Goal: Task Accomplishment & Management: Use online tool/utility

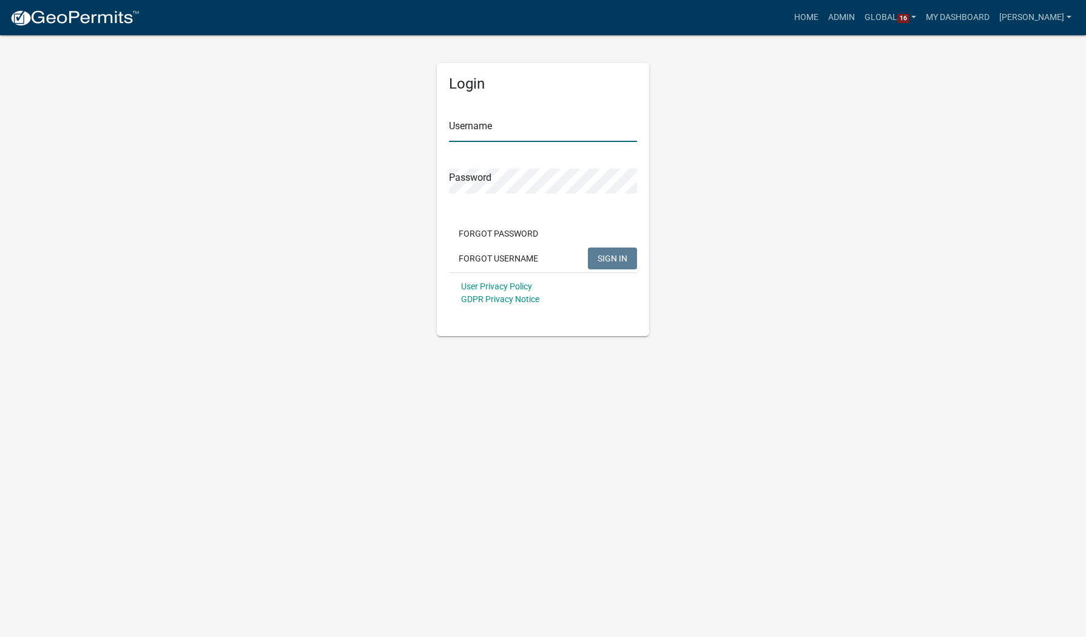
type input "[PERSON_NAME]"
click at [611, 258] on span "SIGN IN" at bounding box center [613, 258] width 30 height 10
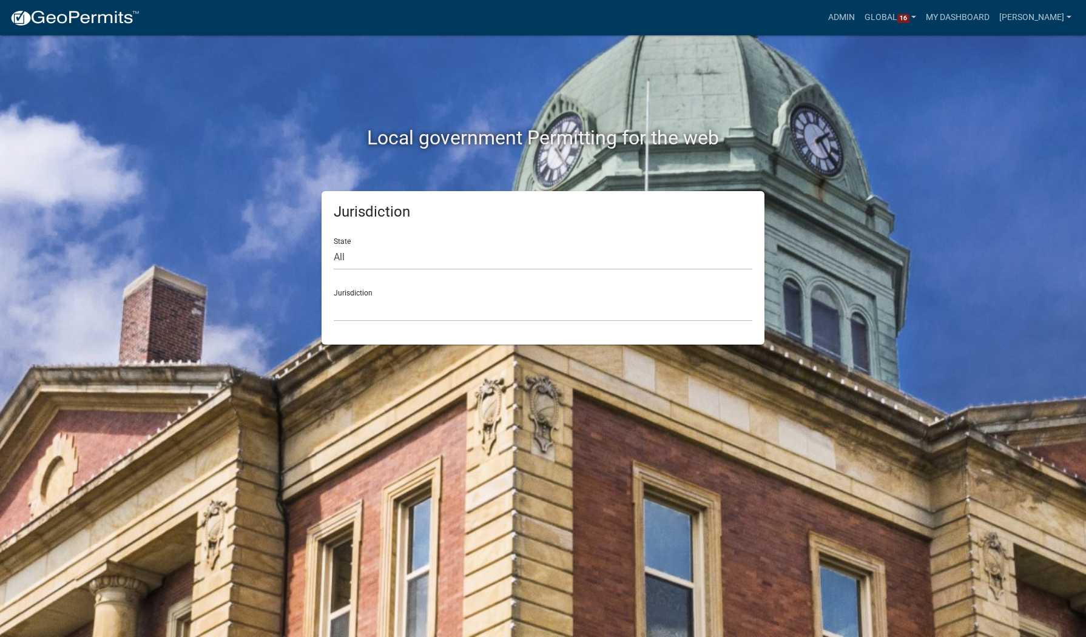
click at [348, 231] on div "State All [US_STATE] [US_STATE] [US_STATE] [US_STATE] [US_STATE] [US_STATE] [US…" at bounding box center [543, 249] width 419 height 42
click at [368, 260] on select "All [US_STATE] [US_STATE] [US_STATE] [US_STATE] [US_STATE] [US_STATE] [US_STATE…" at bounding box center [543, 257] width 419 height 25
select select "[US_STATE]"
click at [334, 245] on select "All [US_STATE] [US_STATE] [US_STATE] [US_STATE] [US_STATE] [US_STATE] [US_STATE…" at bounding box center [543, 257] width 419 height 25
click at [575, 288] on div "Jurisdiction [GEOGRAPHIC_DATA], [US_STATE] [GEOGRAPHIC_DATA], [US_STATE][PERSON…" at bounding box center [543, 301] width 419 height 42
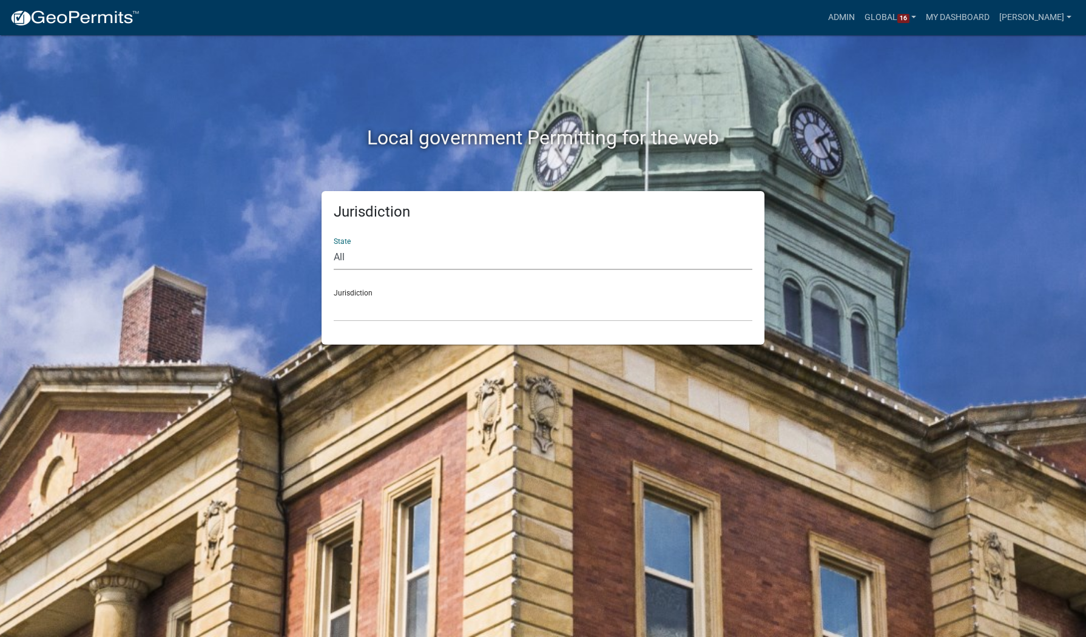
click at [532, 262] on select "All [US_STATE] [US_STATE] [US_STATE] [US_STATE] [US_STATE] [US_STATE] [US_STATE…" at bounding box center [543, 257] width 419 height 25
select select
click at [334, 245] on select "All [US_STATE] [US_STATE] [US_STATE] [US_STATE] [US_STATE] [US_STATE] [US_STATE…" at bounding box center [543, 257] width 419 height 25
click at [428, 294] on div "Jurisdiction [GEOGRAPHIC_DATA], [US_STATE] [GEOGRAPHIC_DATA], [US_STATE][PERSON…" at bounding box center [543, 301] width 419 height 42
click at [424, 307] on select "[GEOGRAPHIC_DATA], [US_STATE] [GEOGRAPHIC_DATA], [US_STATE][PERSON_NAME][GEOGRA…" at bounding box center [543, 309] width 419 height 25
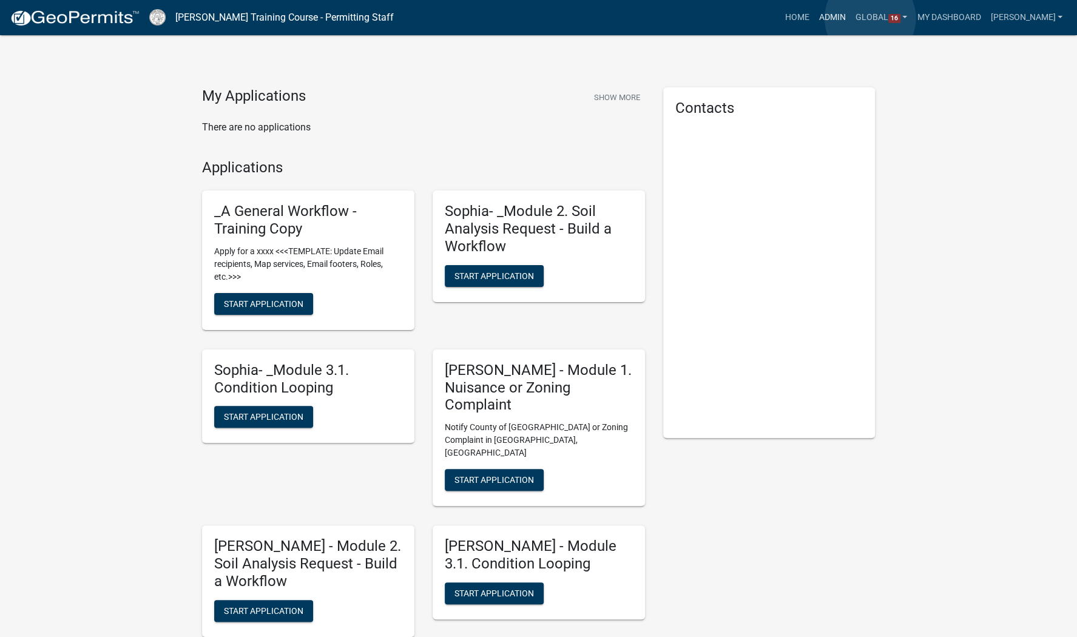
click at [851, 18] on link "Admin" at bounding box center [833, 17] width 36 height 23
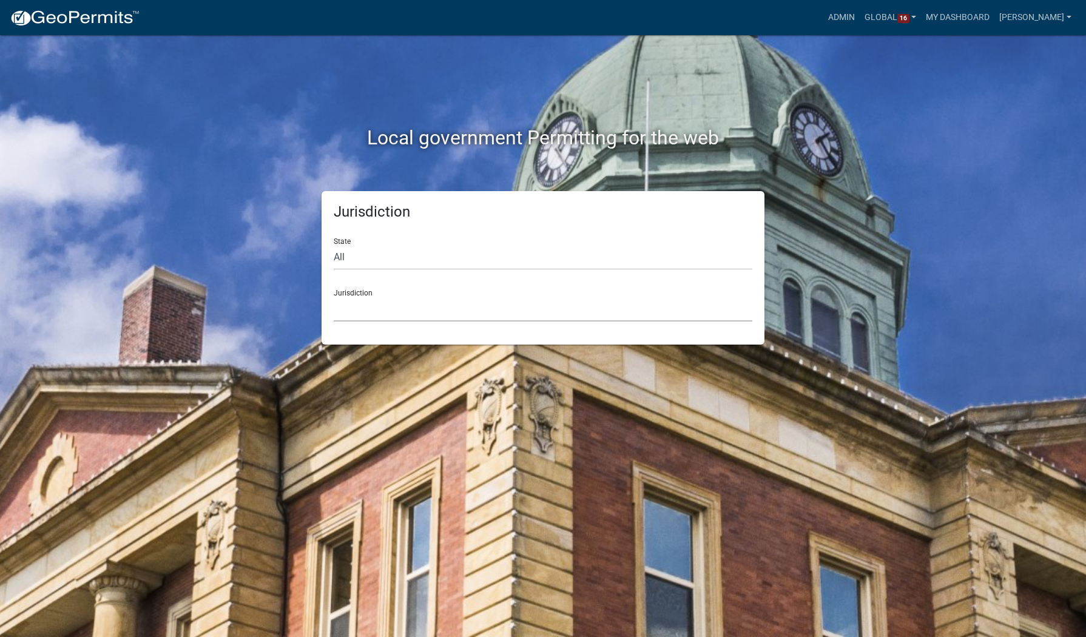
click at [419, 319] on select "[GEOGRAPHIC_DATA], [US_STATE] [GEOGRAPHIC_DATA], [US_STATE][PERSON_NAME][GEOGRA…" at bounding box center [543, 309] width 419 height 25
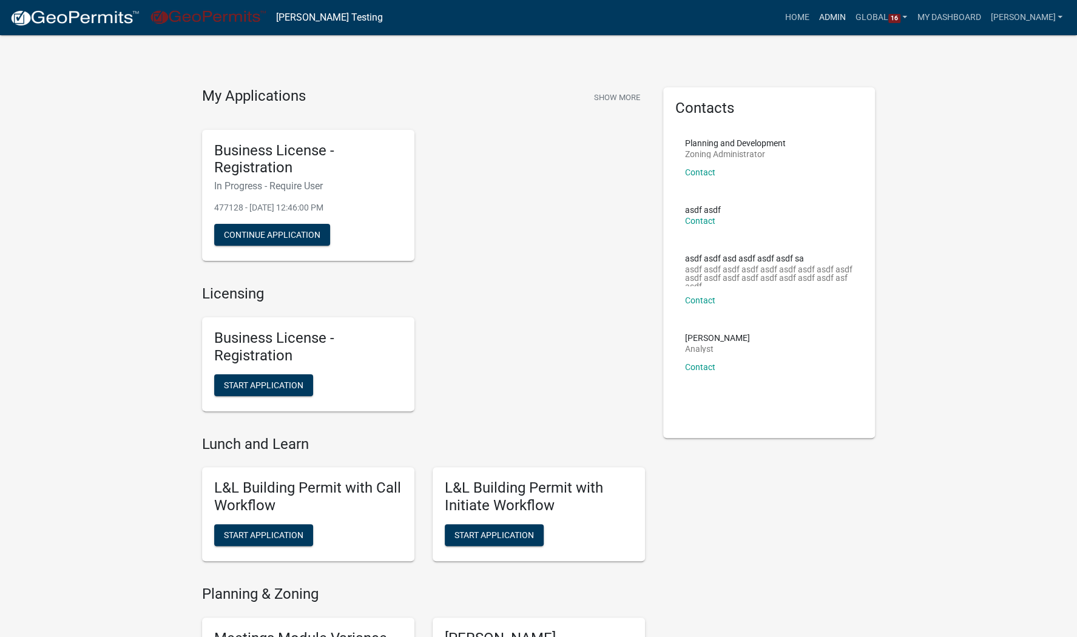
click at [851, 16] on link "Admin" at bounding box center [833, 17] width 36 height 23
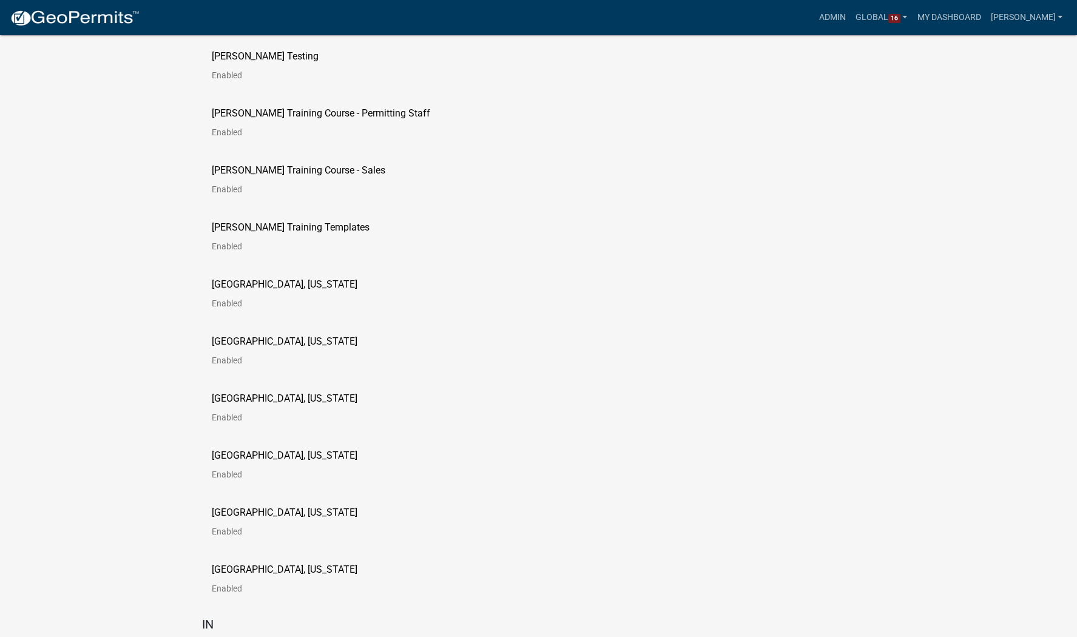
scroll to position [2064, 0]
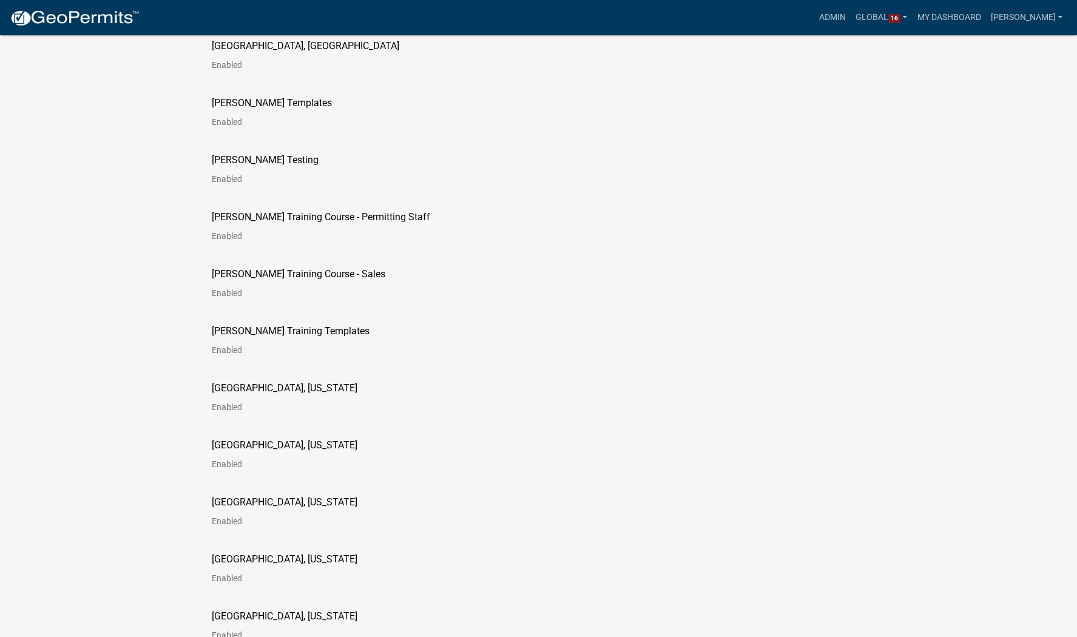
click at [312, 270] on p "[PERSON_NAME] Training Course - Sales" at bounding box center [299, 274] width 174 height 10
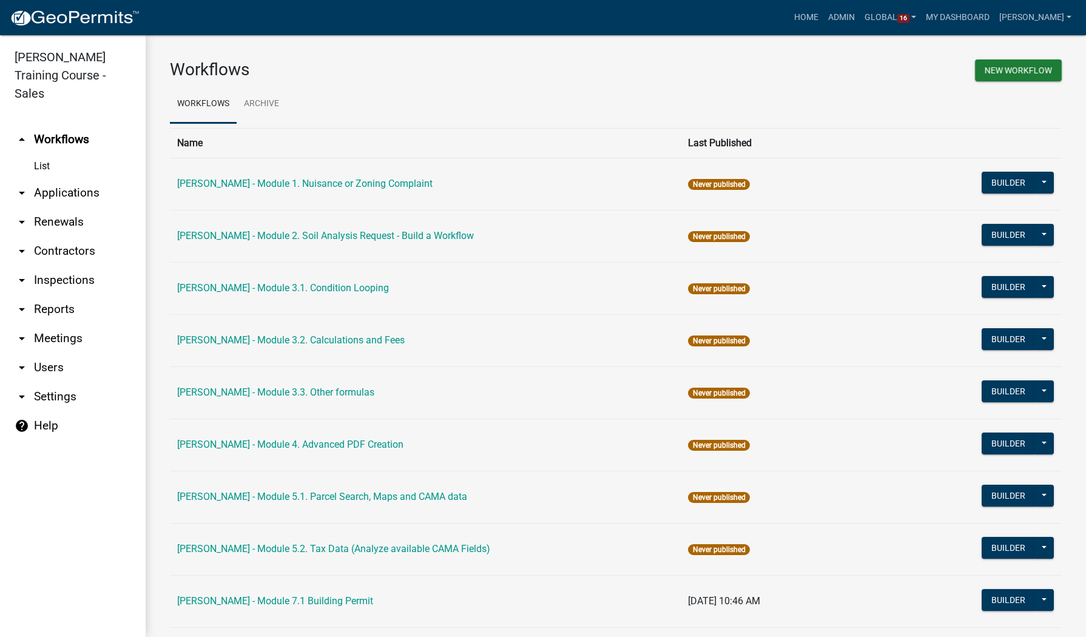
click at [86, 178] on link "arrow_drop_down Applications" at bounding box center [73, 192] width 146 height 29
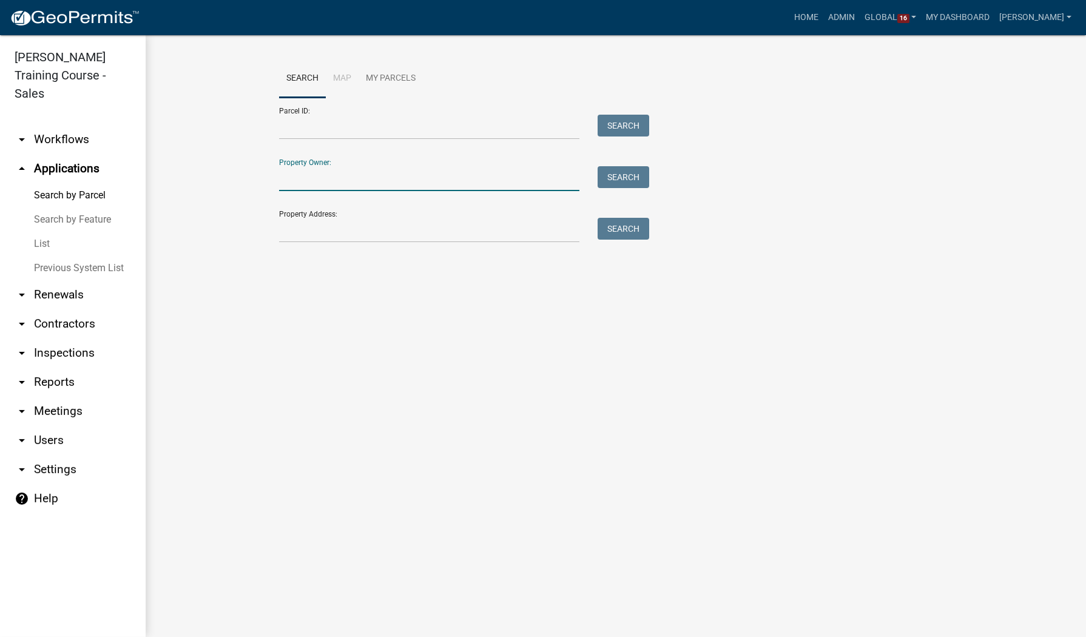
click at [322, 187] on input "Property Owner:" at bounding box center [429, 178] width 300 height 25
type input "[PERSON_NAME]"
click at [608, 180] on button "Search" at bounding box center [624, 177] width 52 height 22
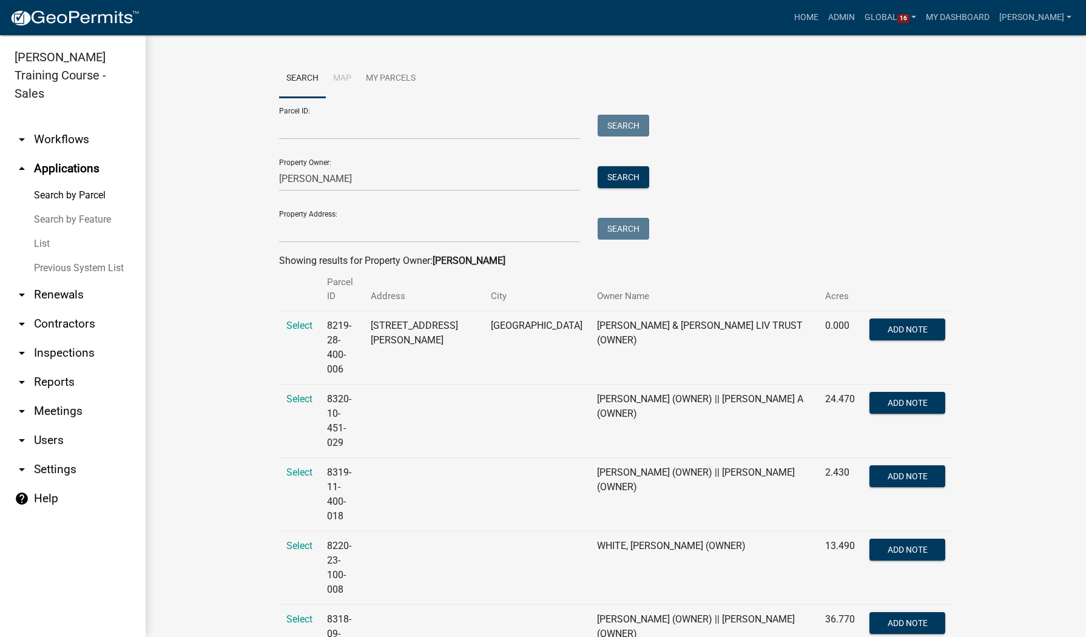
click at [69, 280] on link "arrow_drop_down Renewals" at bounding box center [73, 294] width 146 height 29
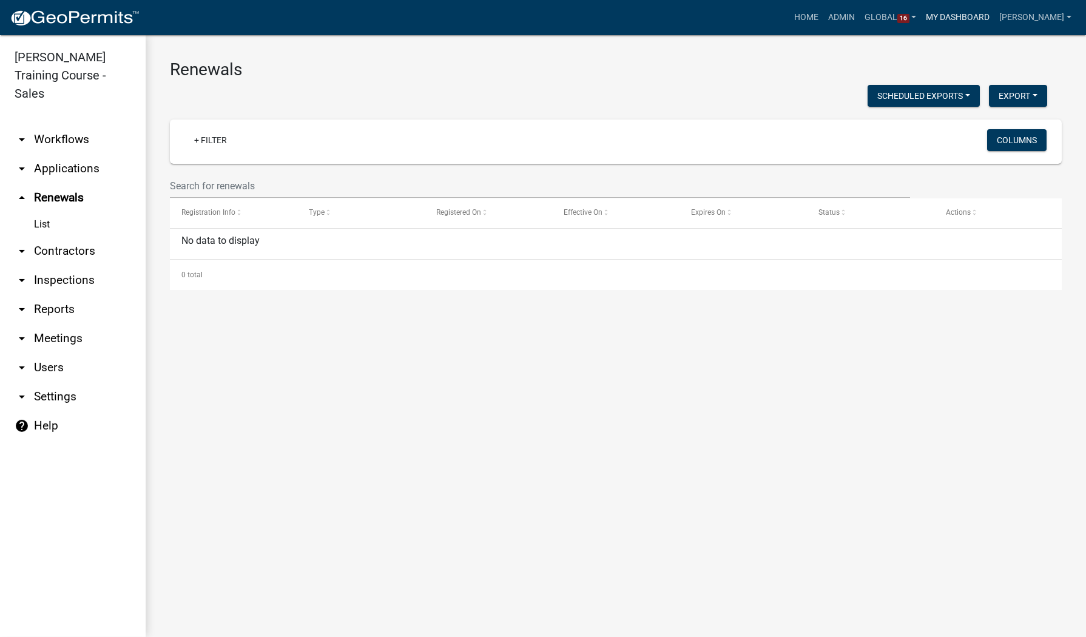
click at [995, 25] on link "My Dashboard" at bounding box center [957, 17] width 73 height 23
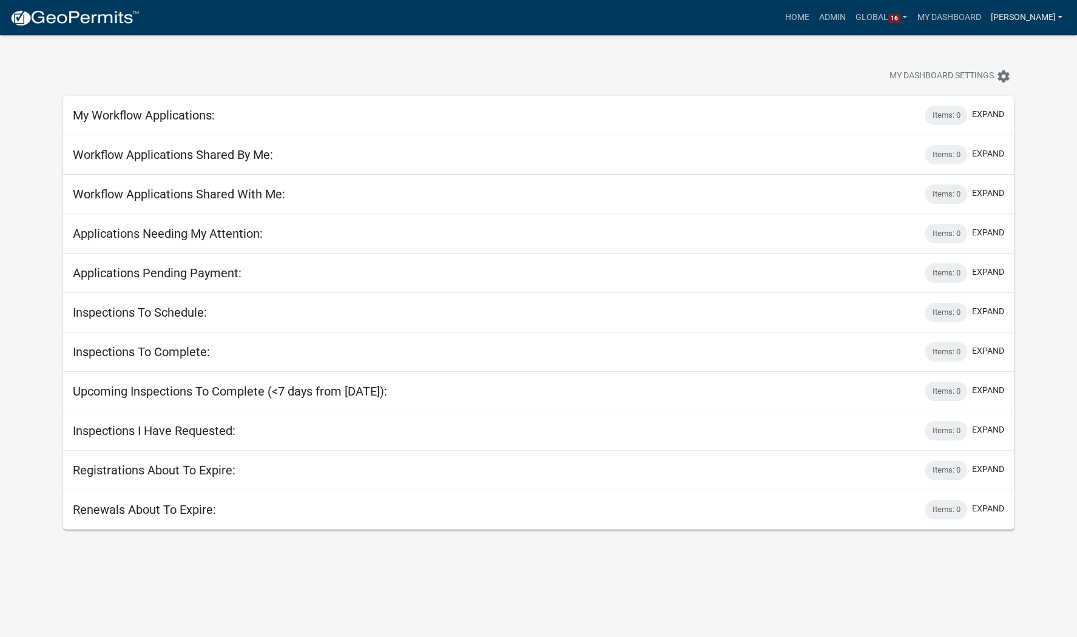
click at [1037, 9] on link "[PERSON_NAME]" at bounding box center [1027, 17] width 82 height 23
click at [913, 26] on link "Global 16" at bounding box center [882, 17] width 62 height 23
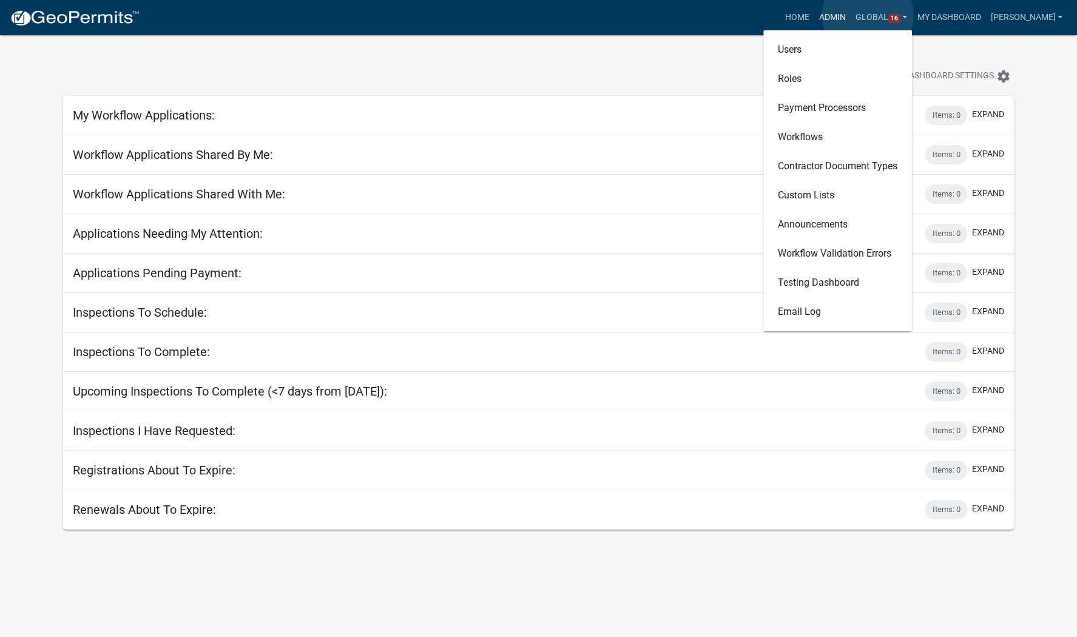
click at [851, 16] on link "Admin" at bounding box center [833, 17] width 36 height 23
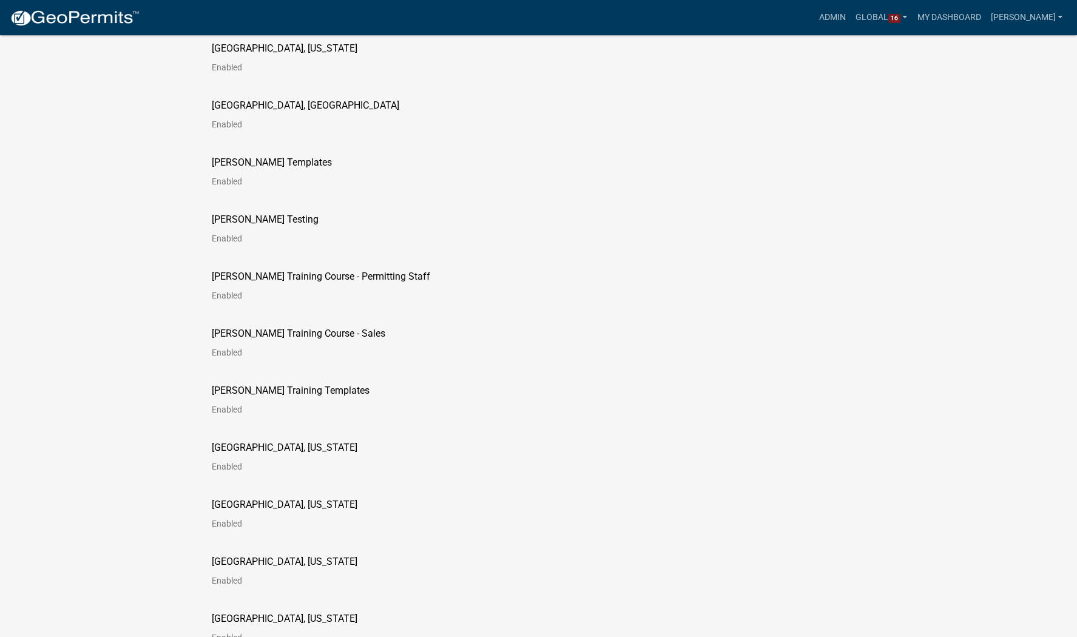
scroll to position [2124, 0]
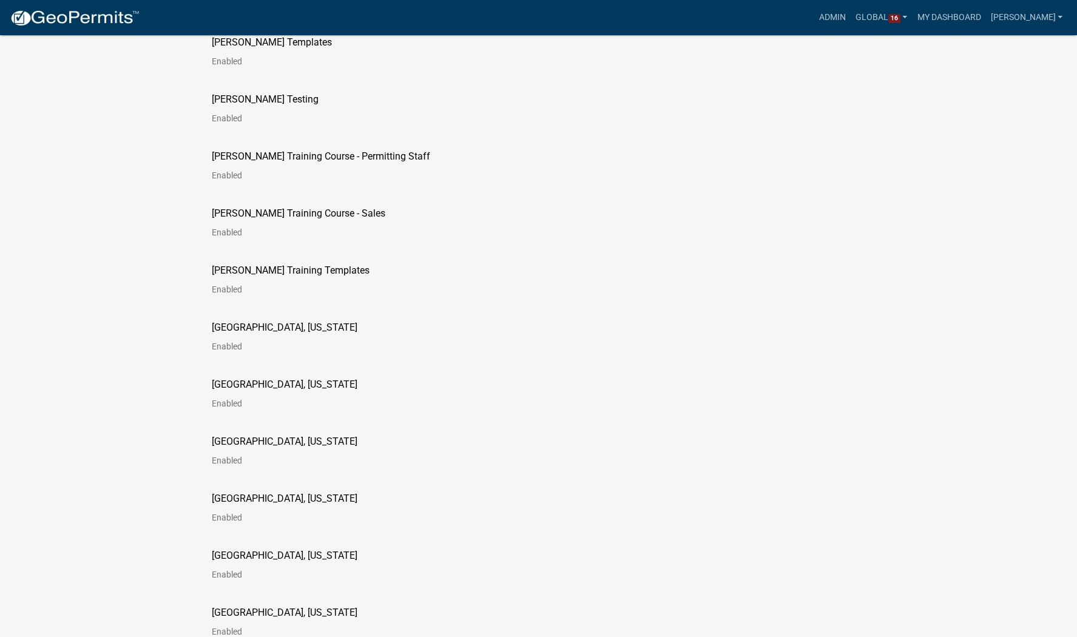
click at [315, 267] on p "[PERSON_NAME] Training Templates" at bounding box center [291, 271] width 158 height 10
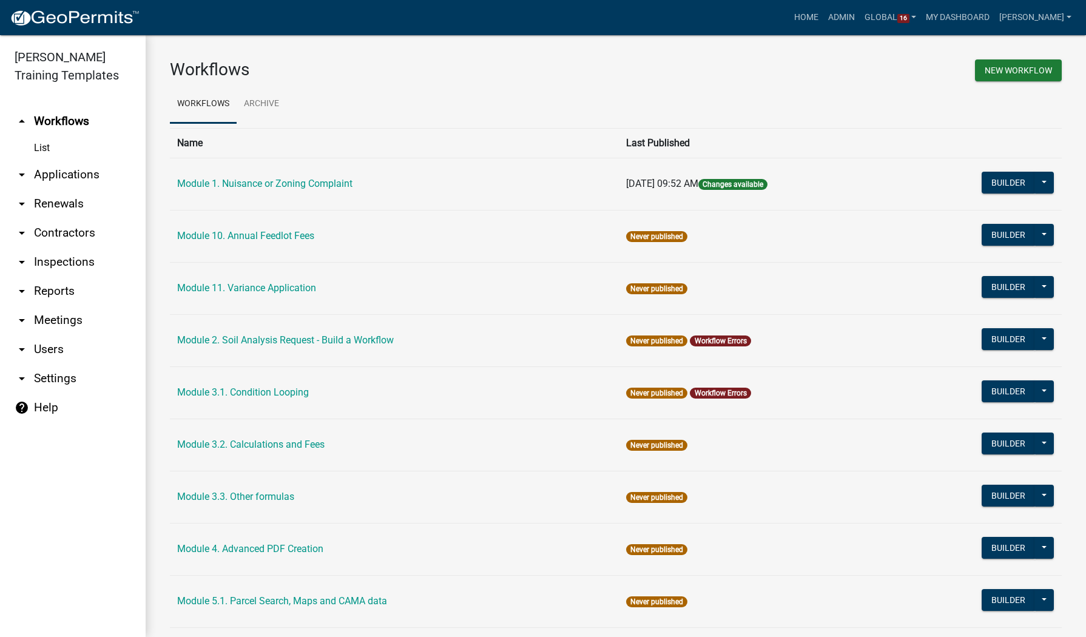
click at [67, 168] on link "arrow_drop_down Applications" at bounding box center [73, 174] width 146 height 29
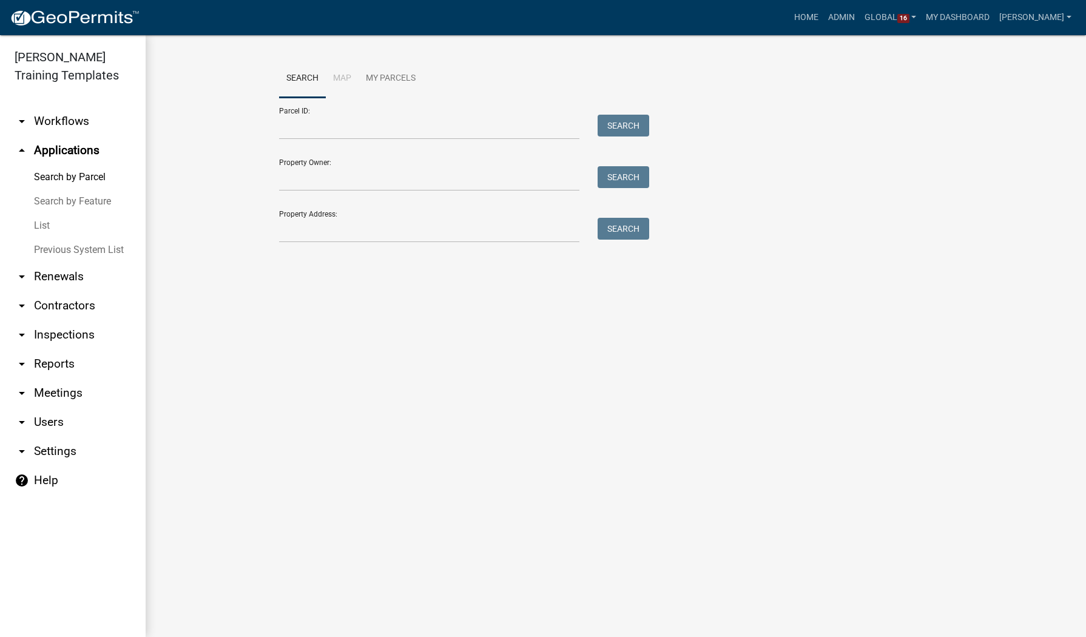
click at [69, 198] on link "Search by Feature" at bounding box center [73, 201] width 146 height 24
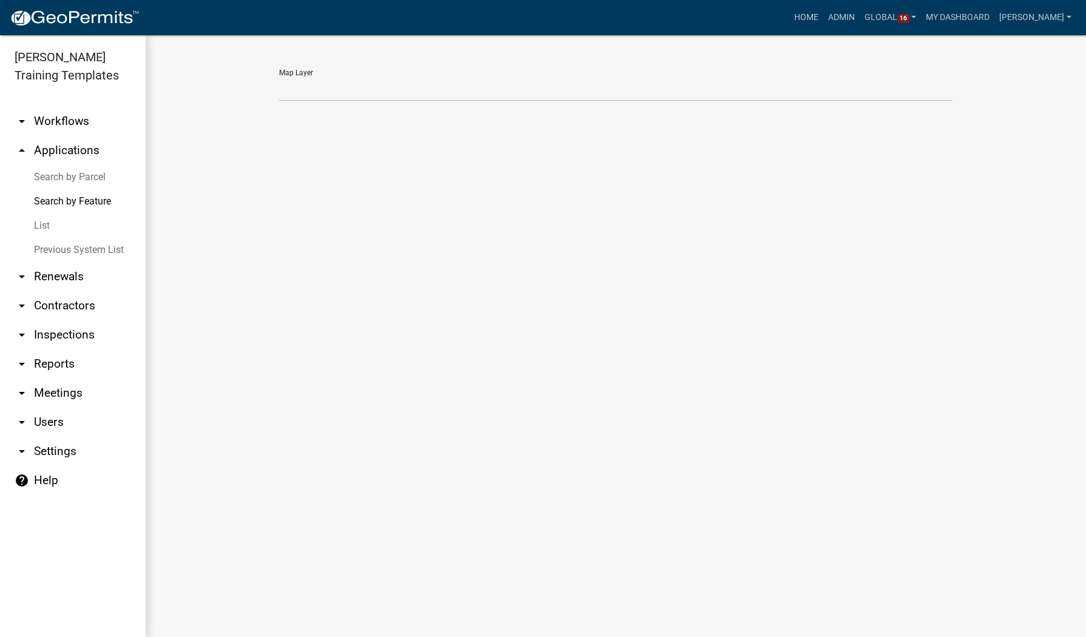
click at [46, 223] on link "List" at bounding box center [73, 226] width 146 height 24
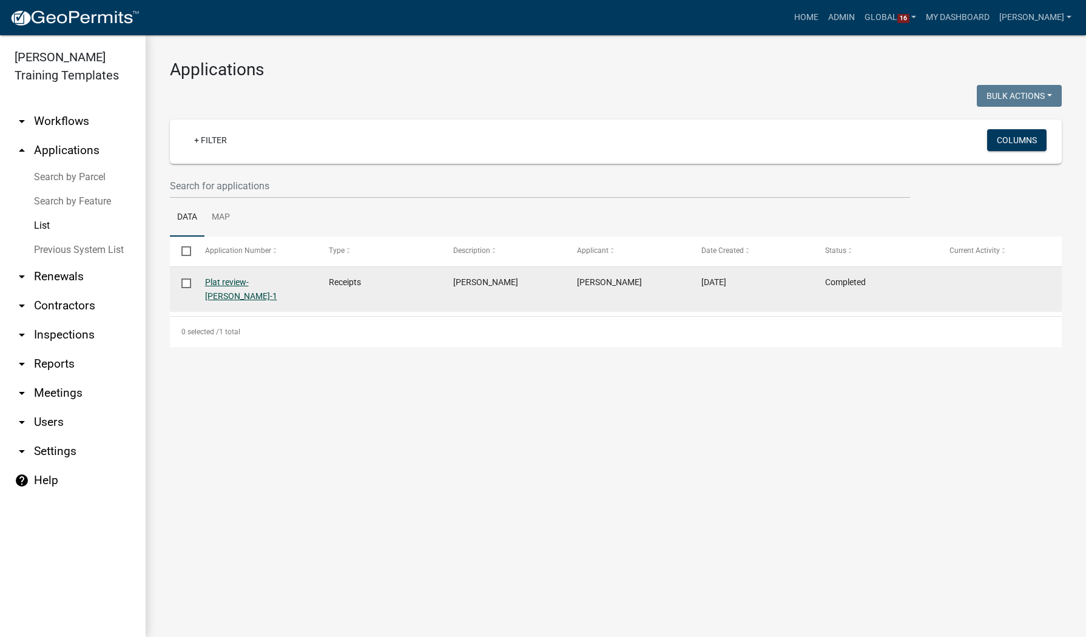
click at [245, 280] on link "Plat review-[PERSON_NAME]-1" at bounding box center [241, 289] width 72 height 24
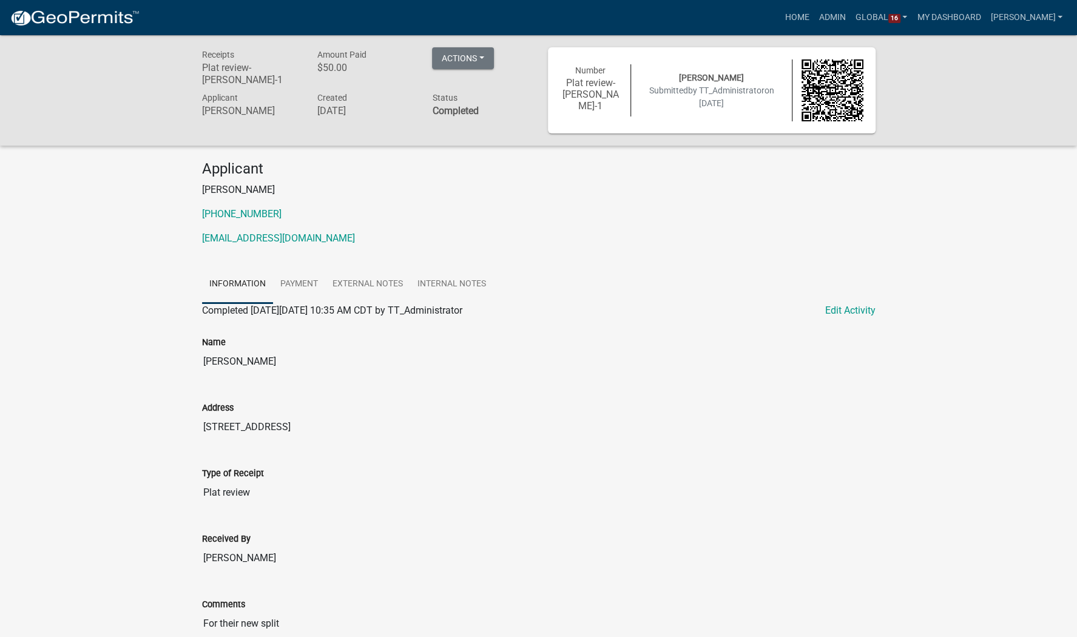
click at [923, 637] on div "Receipts Plat review-[PERSON_NAME]-1 Amount Paid $50.00 Actions View receipt Pr…" at bounding box center [538, 420] width 1077 height 770
click at [923, 634] on div "Receipts Plat review-[PERSON_NAME]-1 Amount Paid $50.00 Actions View receipt Pr…" at bounding box center [538, 420] width 1077 height 770
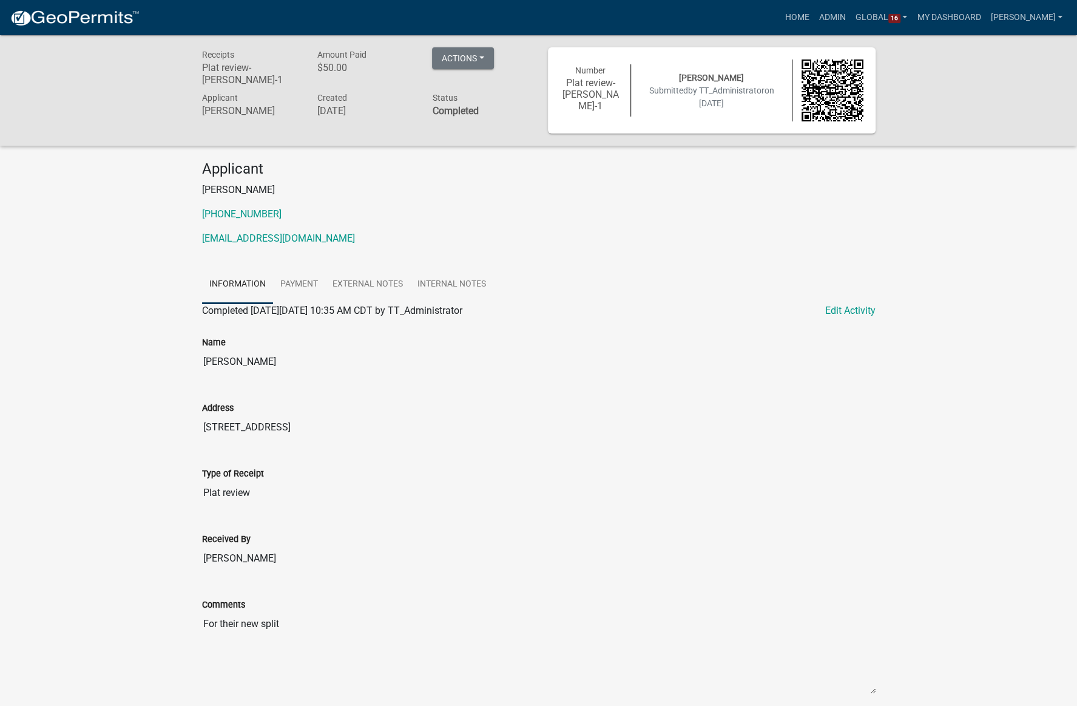
click at [202, 374] on div at bounding box center [202, 374] width 0 height 0
click at [929, 367] on div "Receipts Plat review-[PERSON_NAME]-1 Amount Paid $50.00 Actions View receipt Pr…" at bounding box center [538, 420] width 1077 height 770
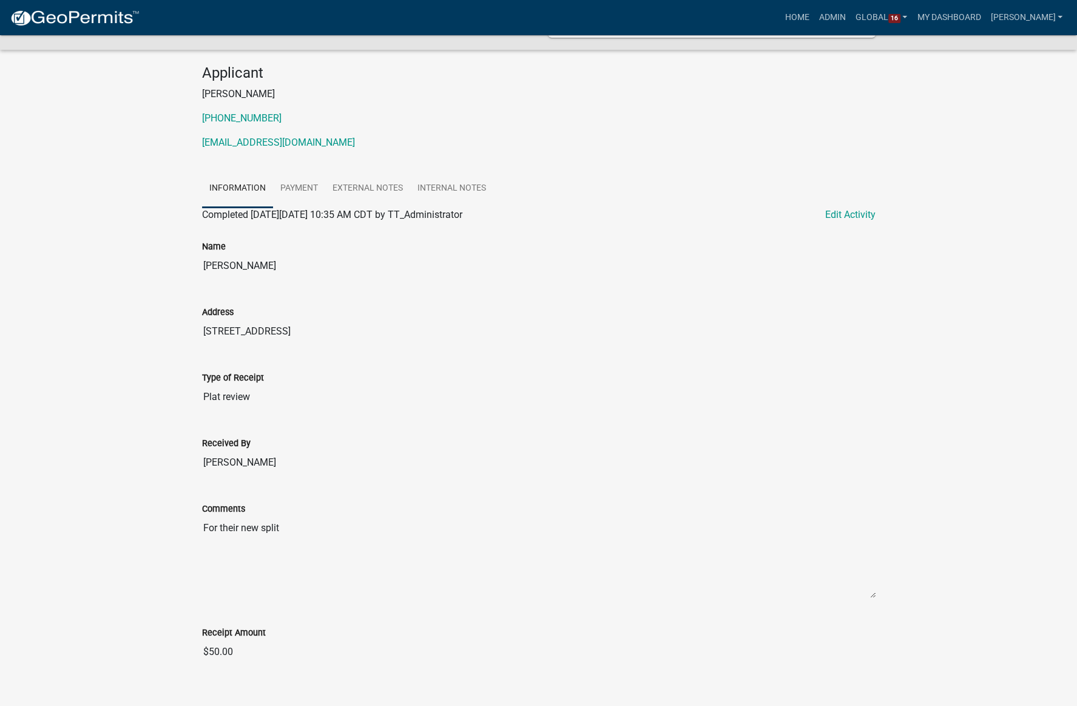
scroll to position [112, 0]
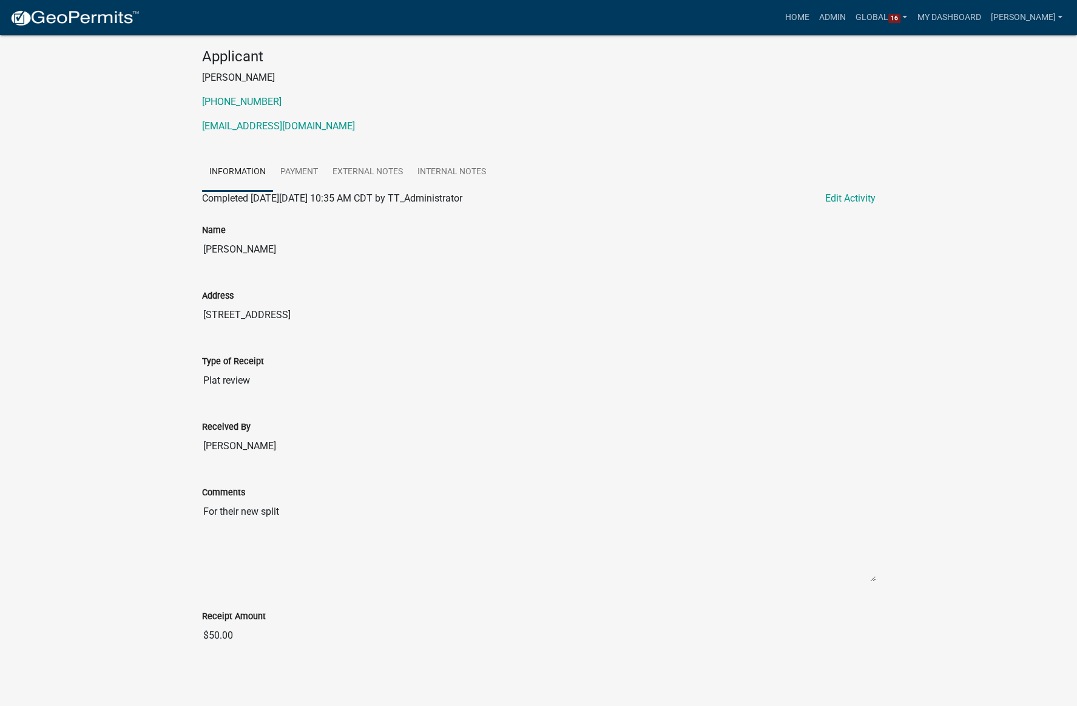
click at [581, 231] on div "Name" at bounding box center [539, 230] width 674 height 15
